Goal: Information Seeking & Learning: Learn about a topic

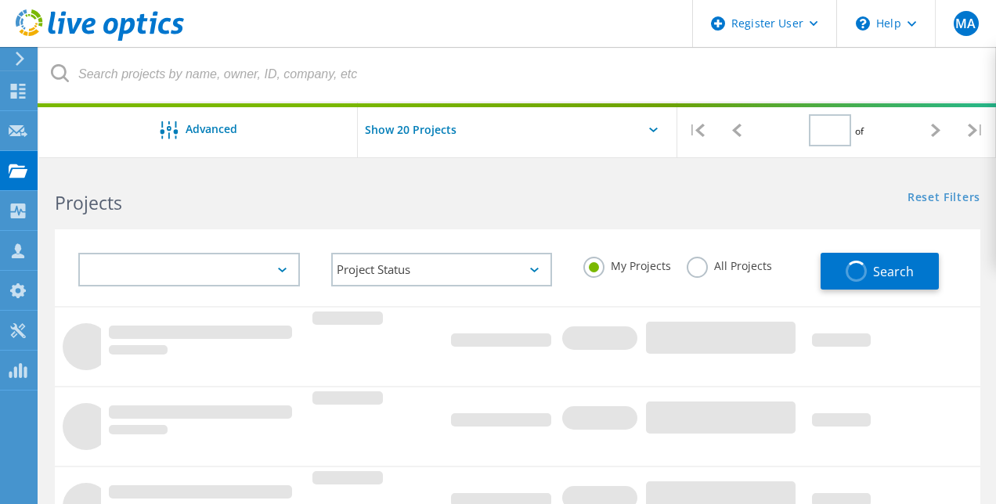
type input "1"
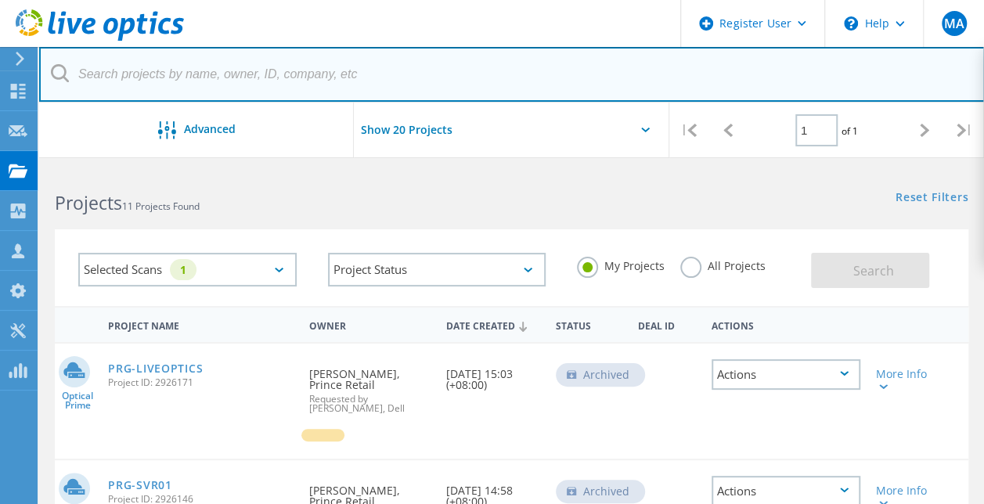
click at [270, 75] on input "text" at bounding box center [512, 74] width 946 height 55
paste input "3087177"
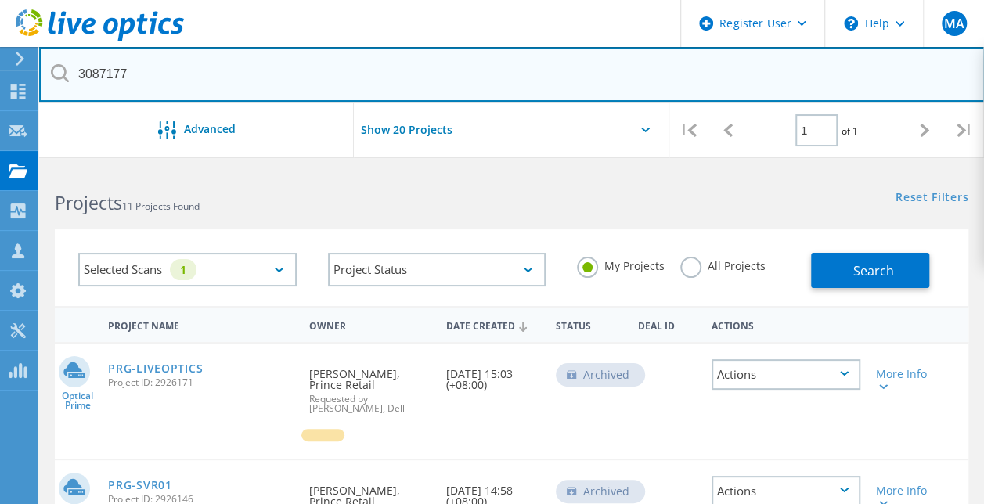
type input "3087177"
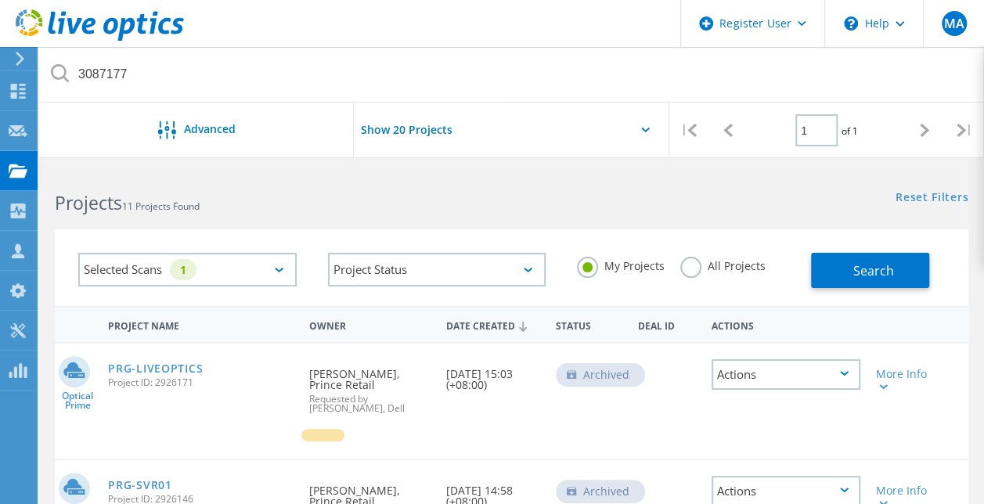
click at [690, 262] on label "All Projects" at bounding box center [723, 264] width 85 height 15
click at [0, 0] on input "All Projects" at bounding box center [0, 0] width 0 height 0
click at [839, 269] on button "Search" at bounding box center [870, 270] width 118 height 35
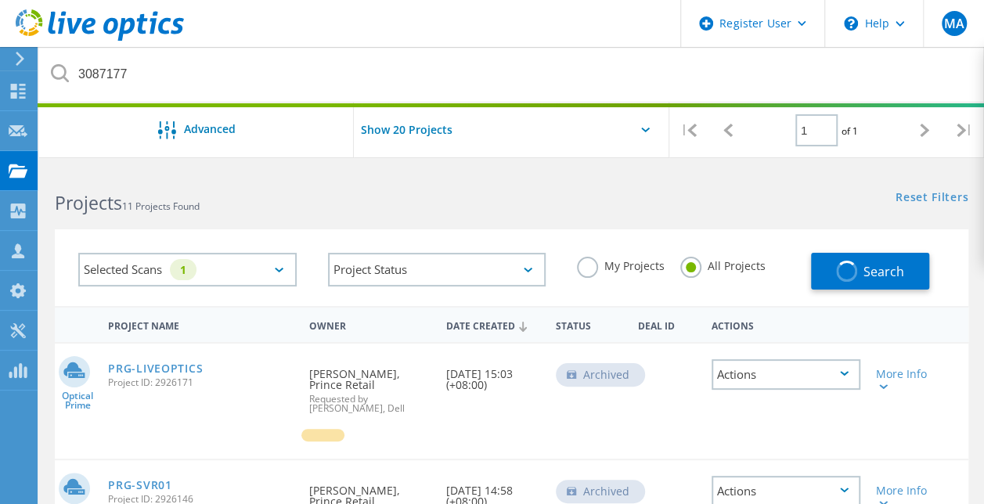
click at [475, 188] on div "Projects 11 Projects Found" at bounding box center [275, 189] width 472 height 42
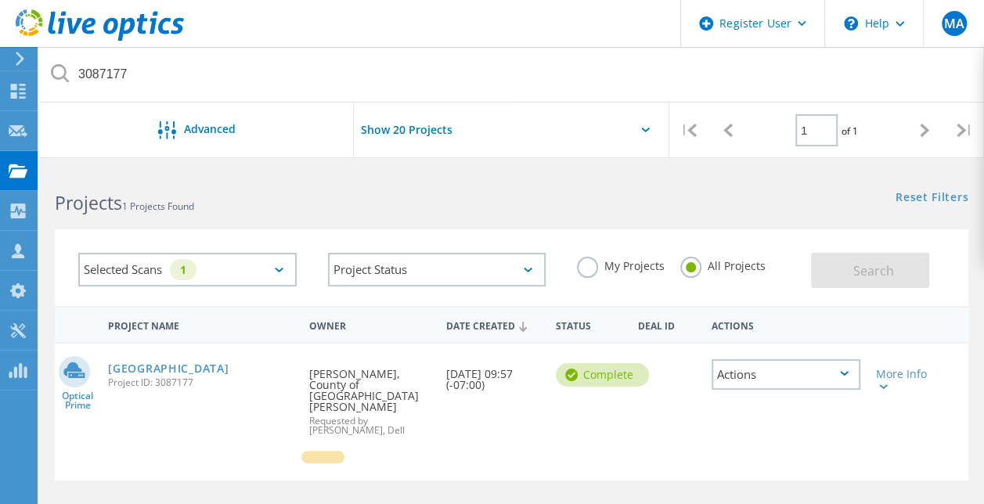
click at [496, 217] on div "Selected Scans 1 Project Status In Progress Complete Published Anonymous Archiv…" at bounding box center [511, 258] width 945 height 96
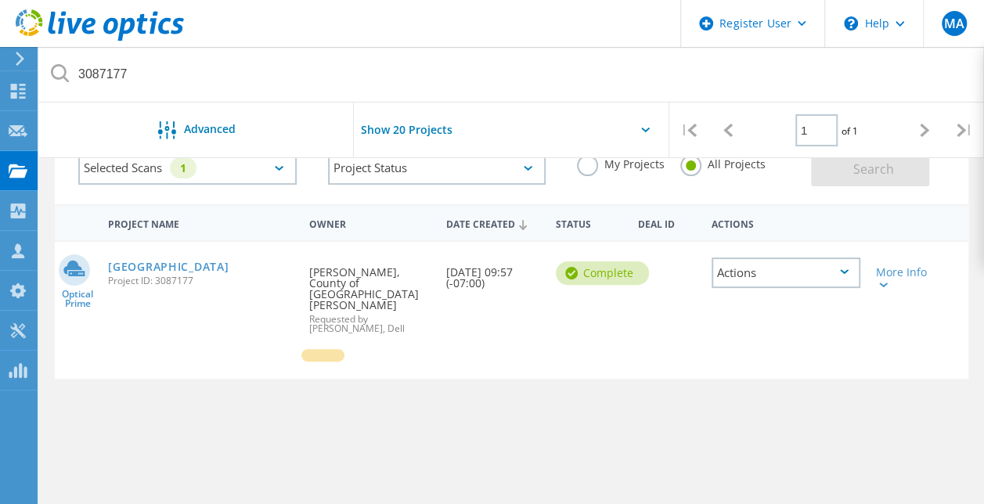
scroll to position [105, 0]
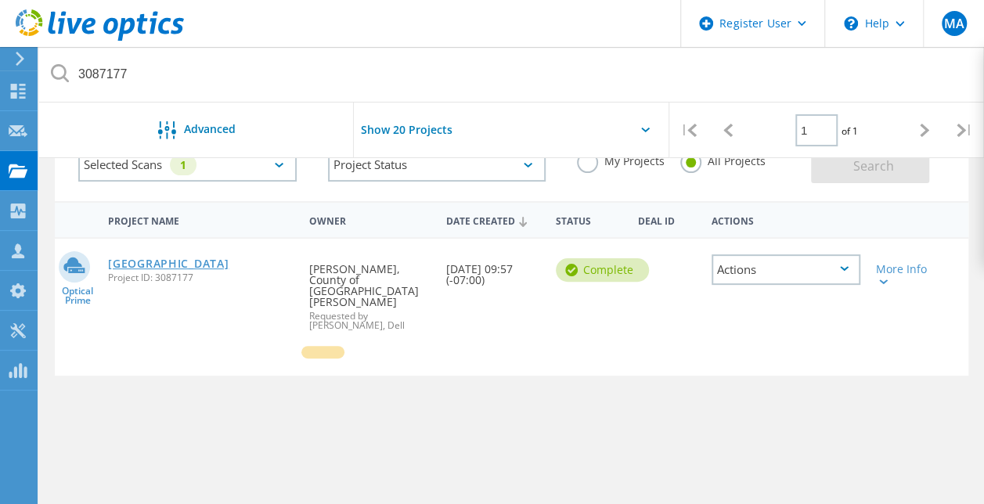
click at [210, 265] on link "[GEOGRAPHIC_DATA]" at bounding box center [168, 263] width 121 height 11
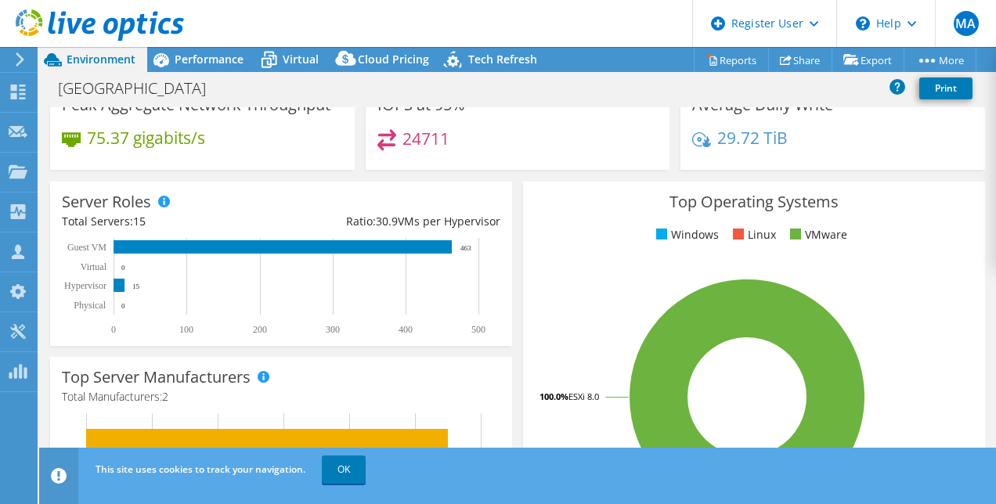
scroll to position [131, 0]
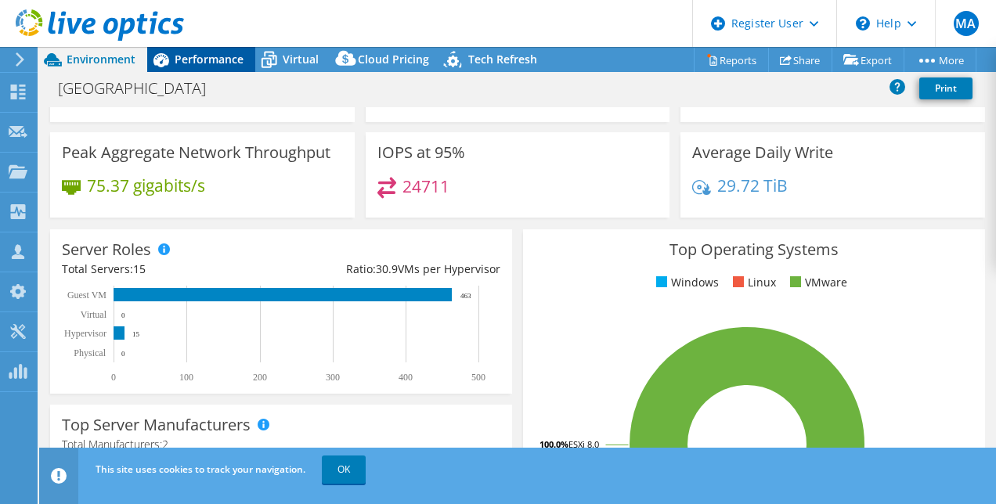
click at [212, 58] on span "Performance" at bounding box center [209, 59] width 69 height 15
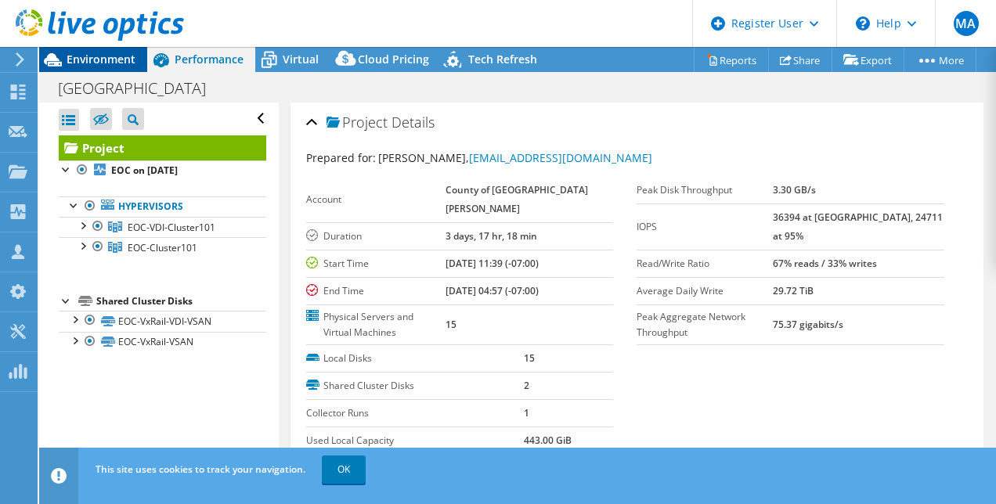
click at [129, 59] on span "Environment" at bounding box center [101, 59] width 69 height 15
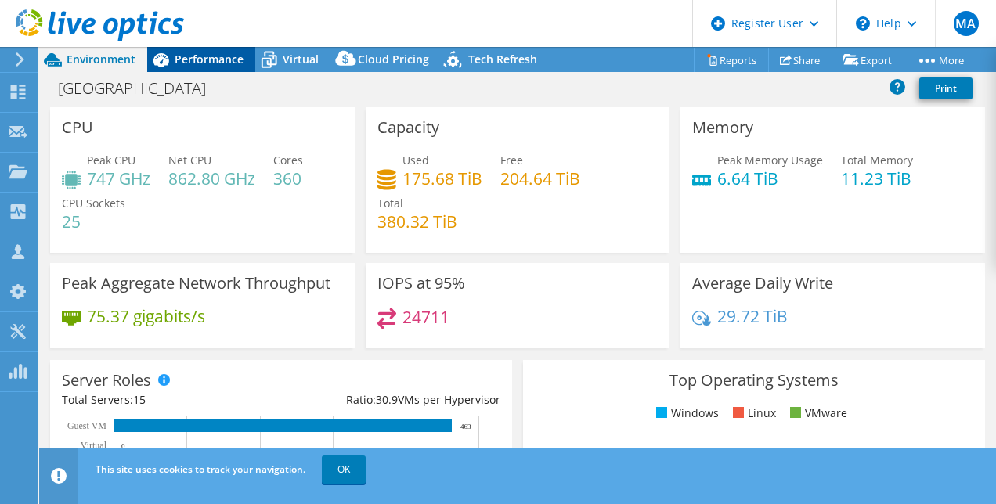
click at [214, 60] on span "Performance" at bounding box center [209, 59] width 69 height 15
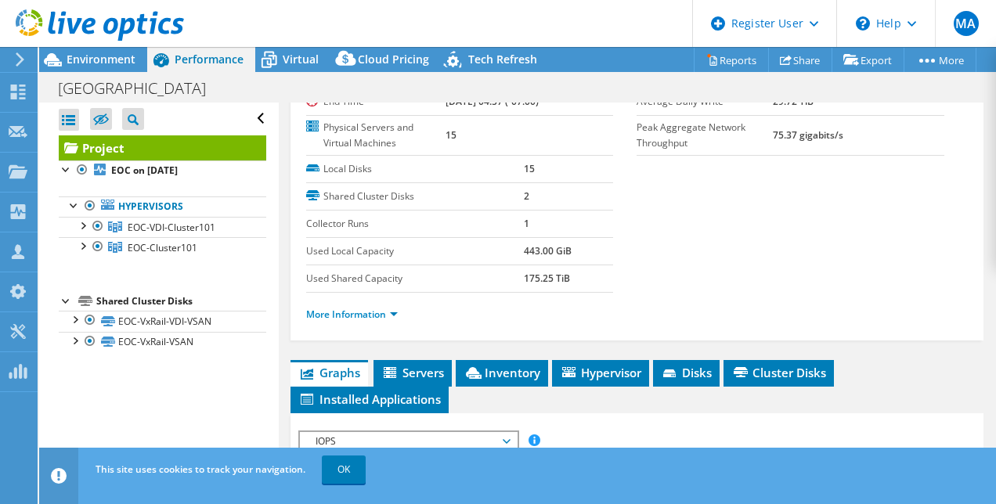
scroll to position [191, 0]
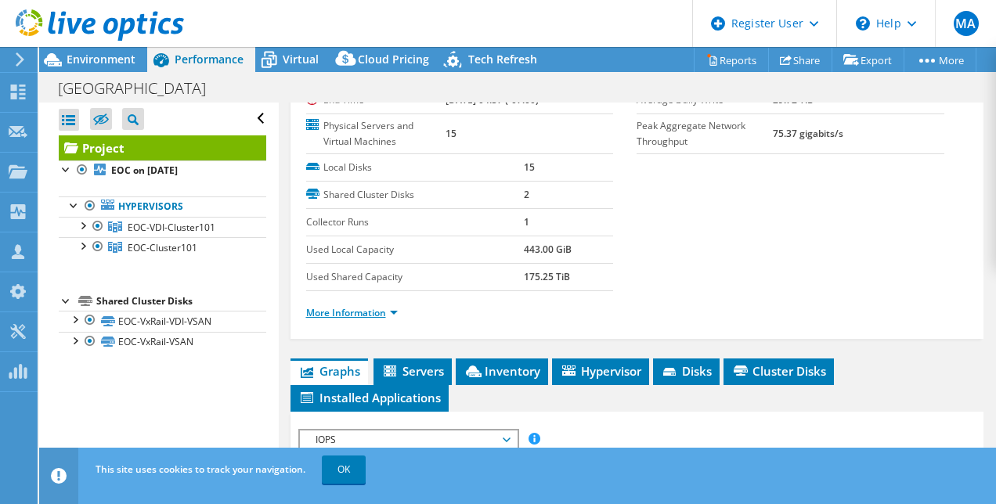
click at [368, 320] on link "More Information" at bounding box center [352, 312] width 92 height 13
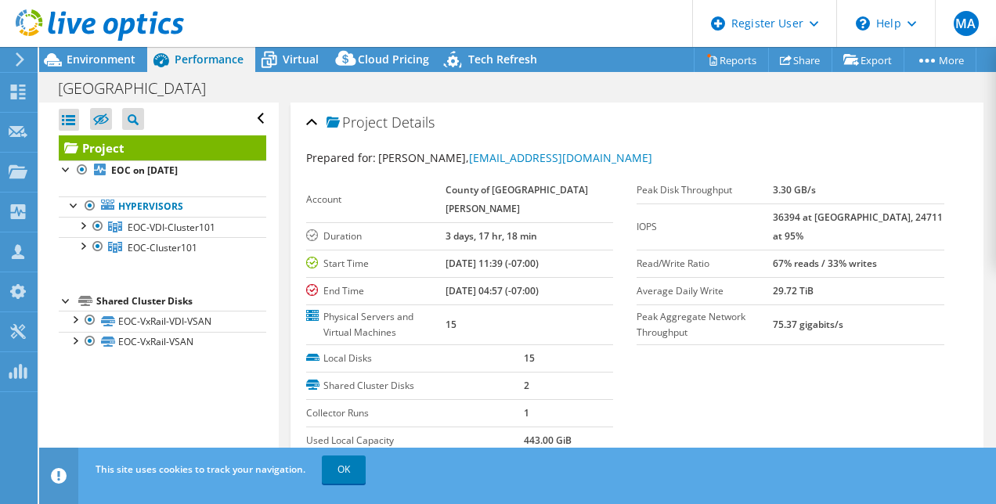
scroll to position [0, 0]
click at [110, 63] on span "Environment" at bounding box center [101, 59] width 69 height 15
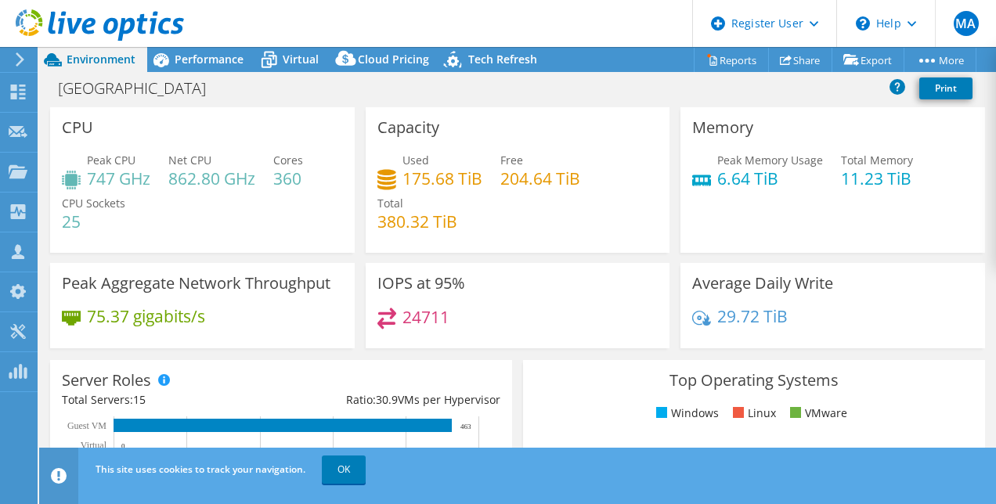
click at [414, 182] on h4 "175.68 TiB" at bounding box center [443, 178] width 80 height 17
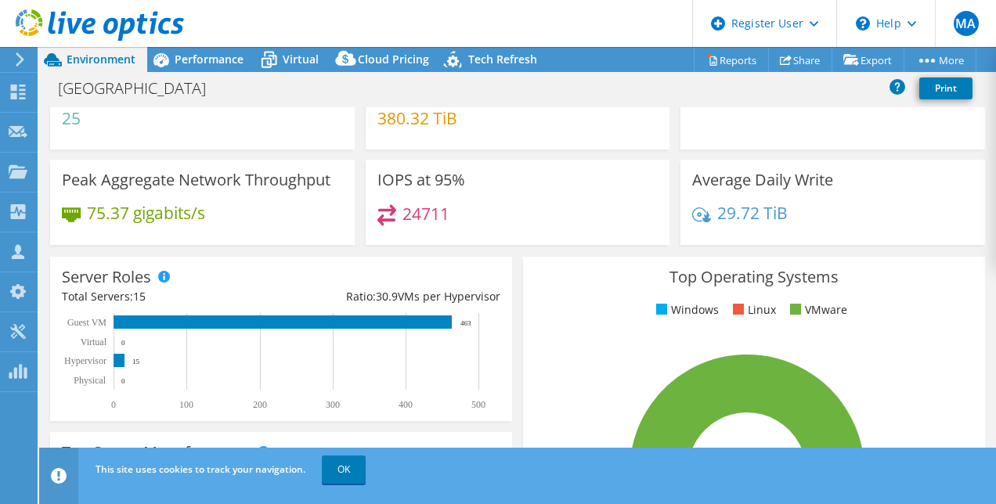
click at [507, 230] on div "24711" at bounding box center [517, 221] width 281 height 34
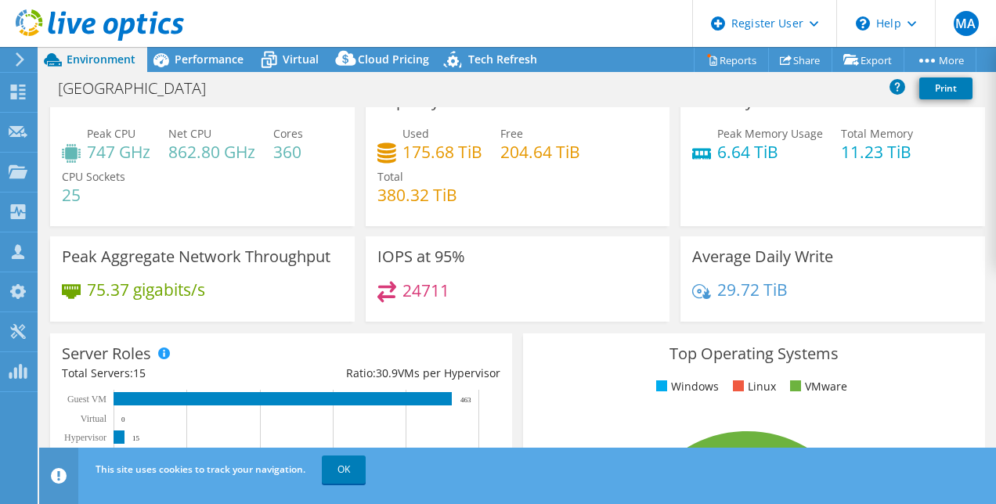
scroll to position [0, 0]
